Goal: Task Accomplishment & Management: Complete application form

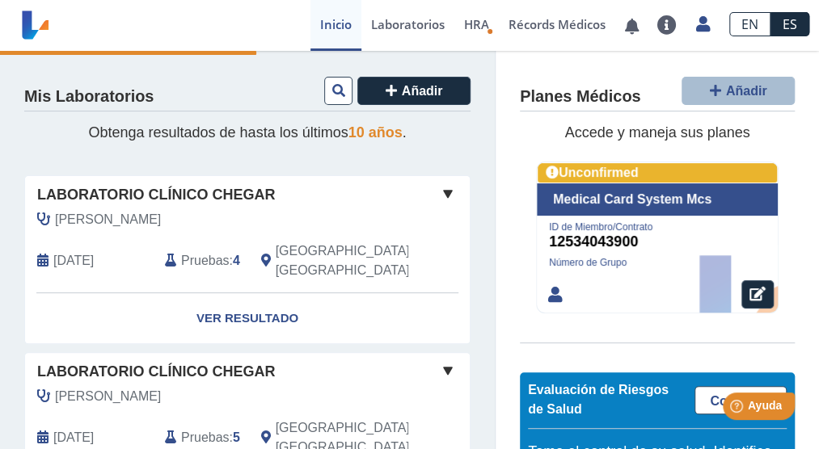
scroll to position [162, 0]
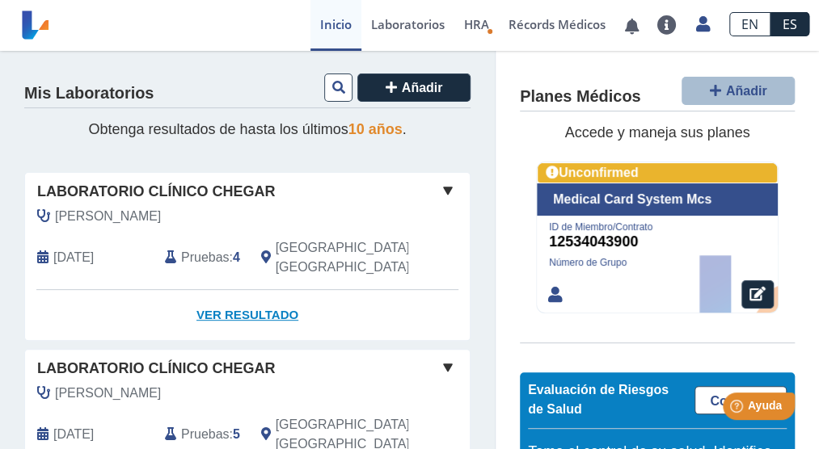
click at [269, 290] on link "Ver Resultado" at bounding box center [247, 315] width 445 height 51
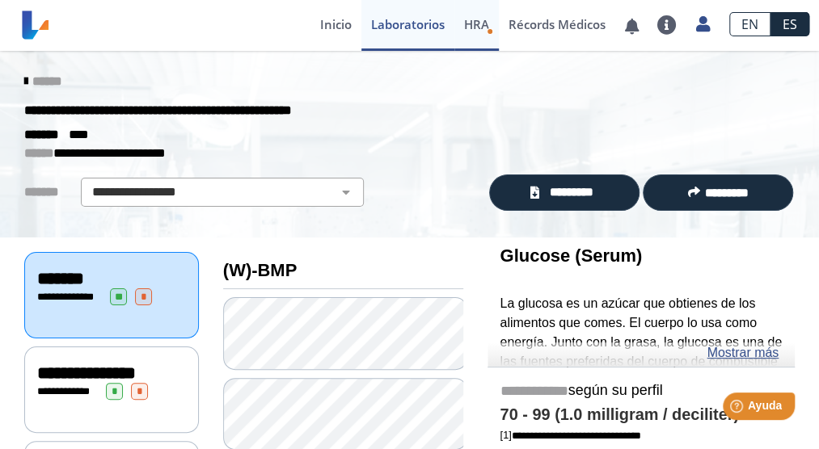
click at [482, 27] on span "HRA" at bounding box center [476, 24] width 25 height 16
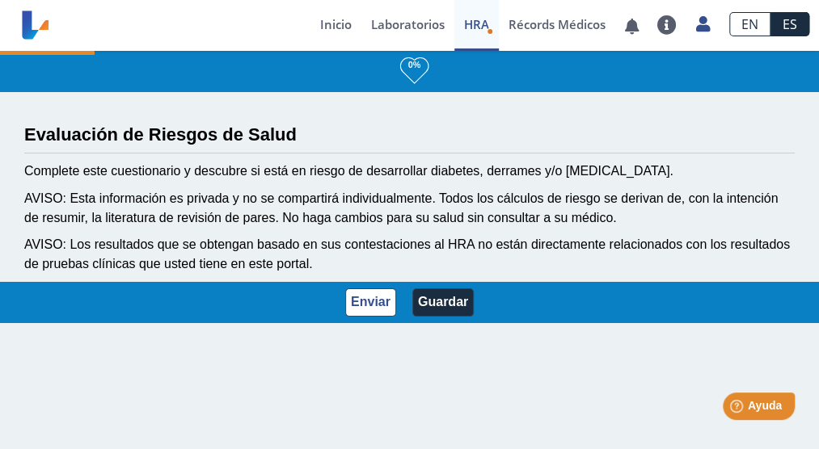
select select "10: 225"
select select "7: 280"
select select "6: 138"
select select "25: 192"
select select "1: 143"
